Goal: Information Seeking & Learning: Learn about a topic

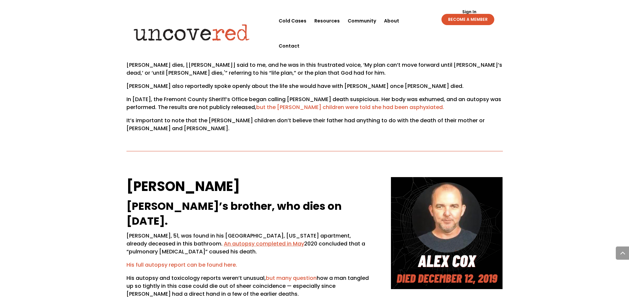
scroll to position [1717, 0]
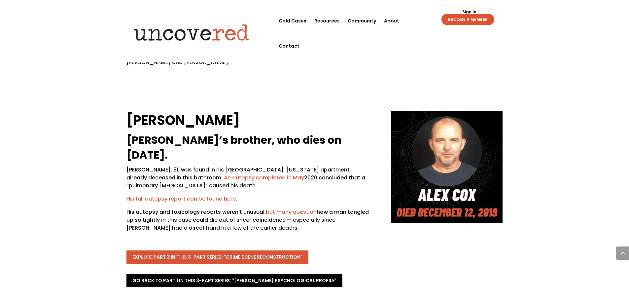
click at [236, 250] on link "Explore Part 3 in this 3-part series: "Crime Scene Reconstruction"" at bounding box center [217, 256] width 182 height 13
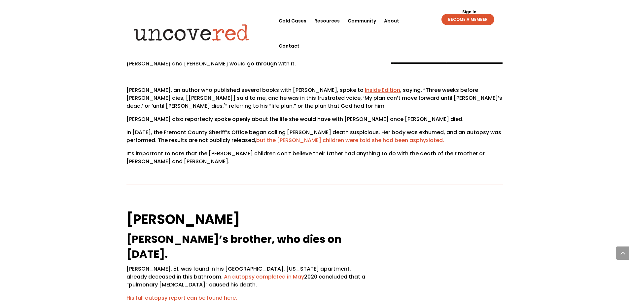
scroll to position [1717, 0]
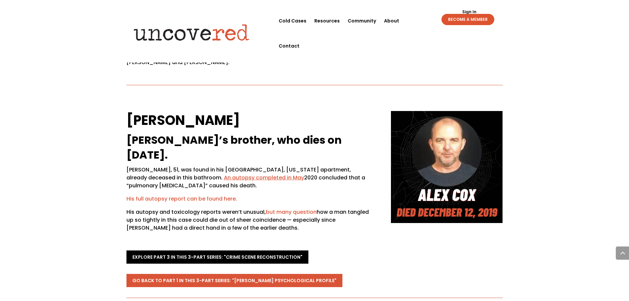
click at [218, 274] on link "Go back to Part 1 in this 3-part series: "[PERSON_NAME] Psychological Profile"" at bounding box center [234, 280] width 216 height 13
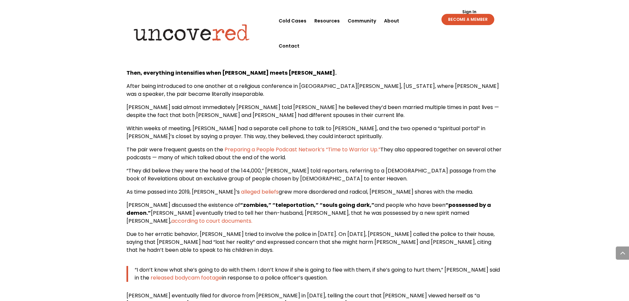
scroll to position [1316, 0]
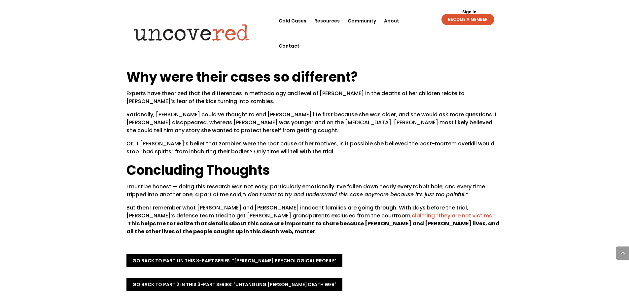
scroll to position [2477, 0]
